Goal: Find specific page/section

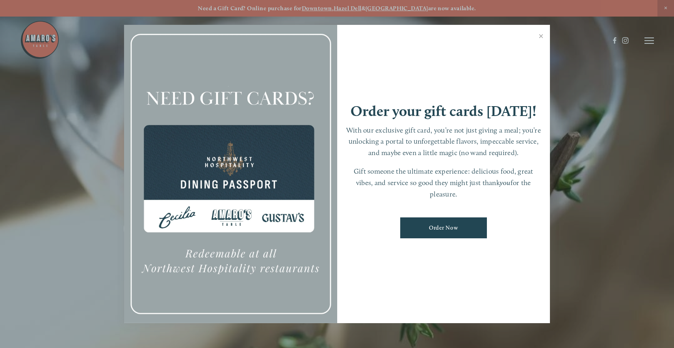
click at [649, 42] on div at bounding box center [337, 174] width 674 height 348
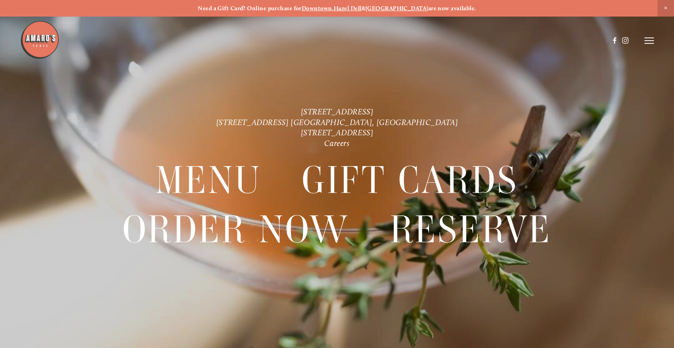
click at [653, 43] on icon at bounding box center [649, 40] width 9 height 7
click at [503, 42] on span "Menu" at bounding box center [495, 40] width 15 height 7
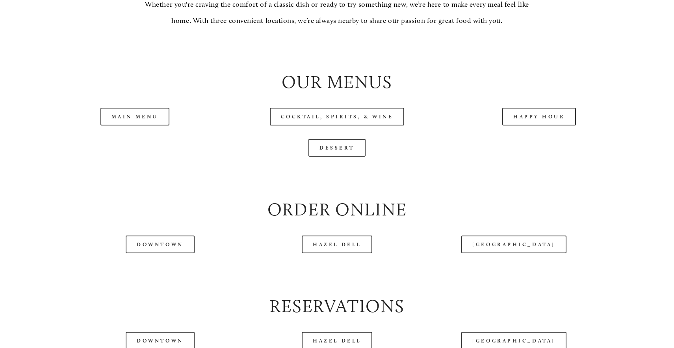
scroll to position [855, 0]
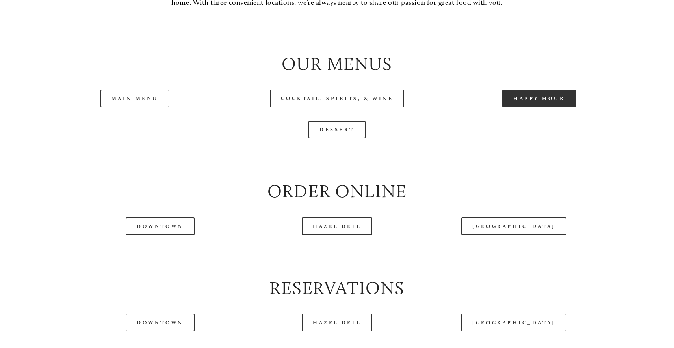
click at [525, 98] on link "Happy Hour" at bounding box center [540, 98] width 74 height 18
